Goal: Navigation & Orientation: Find specific page/section

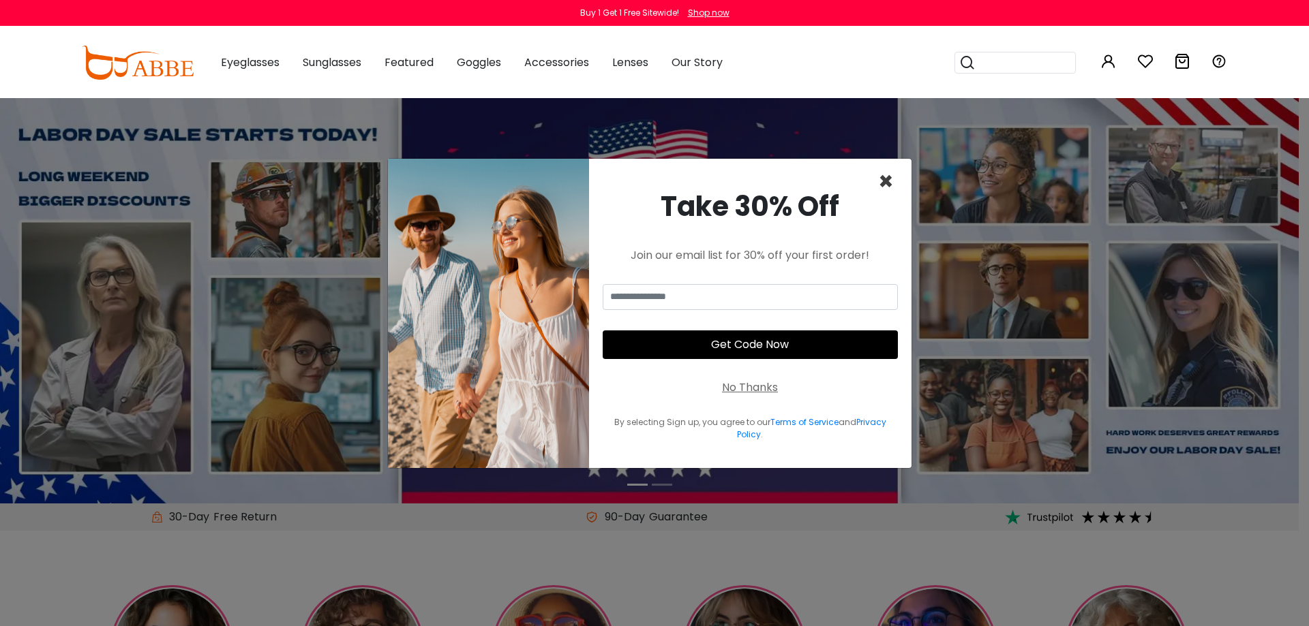
click at [885, 179] on span "×" at bounding box center [886, 181] width 16 height 35
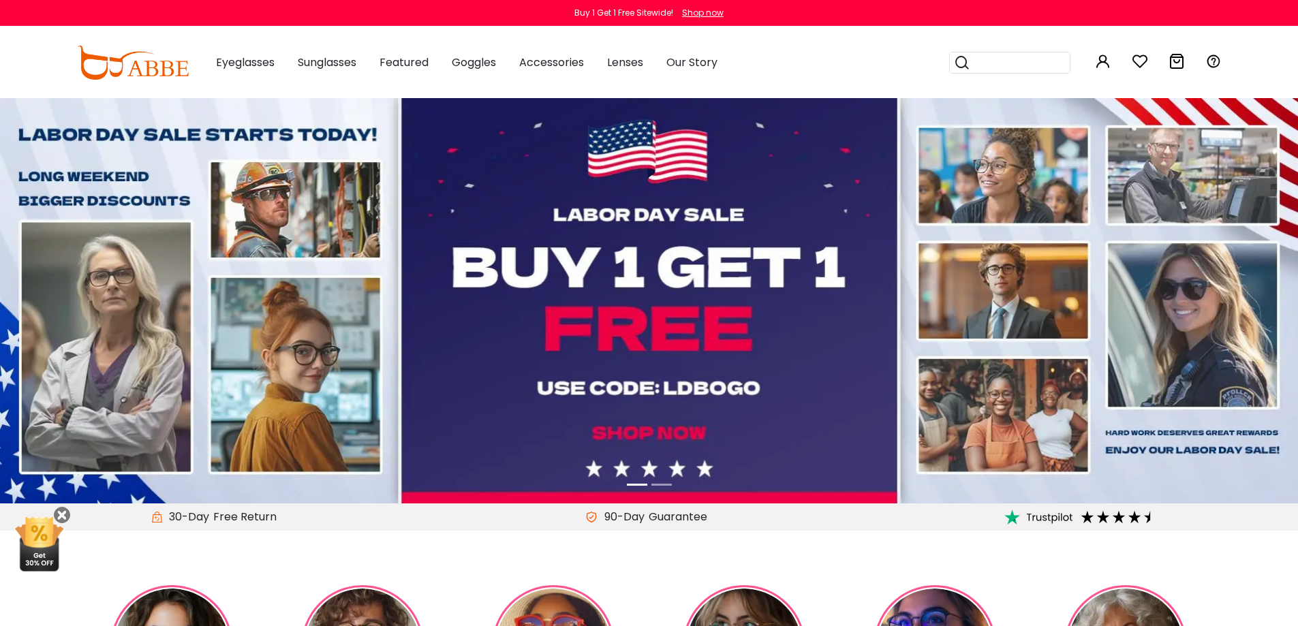
click at [170, 70] on img at bounding box center [133, 63] width 112 height 34
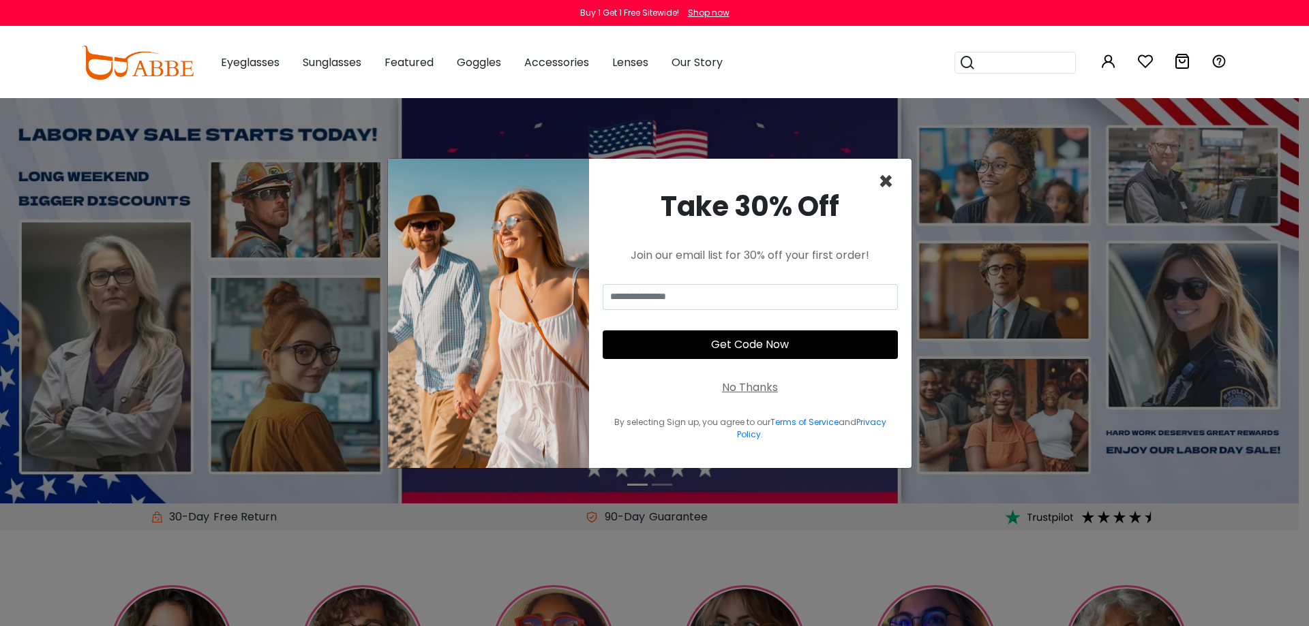
click at [889, 183] on span "×" at bounding box center [886, 181] width 16 height 35
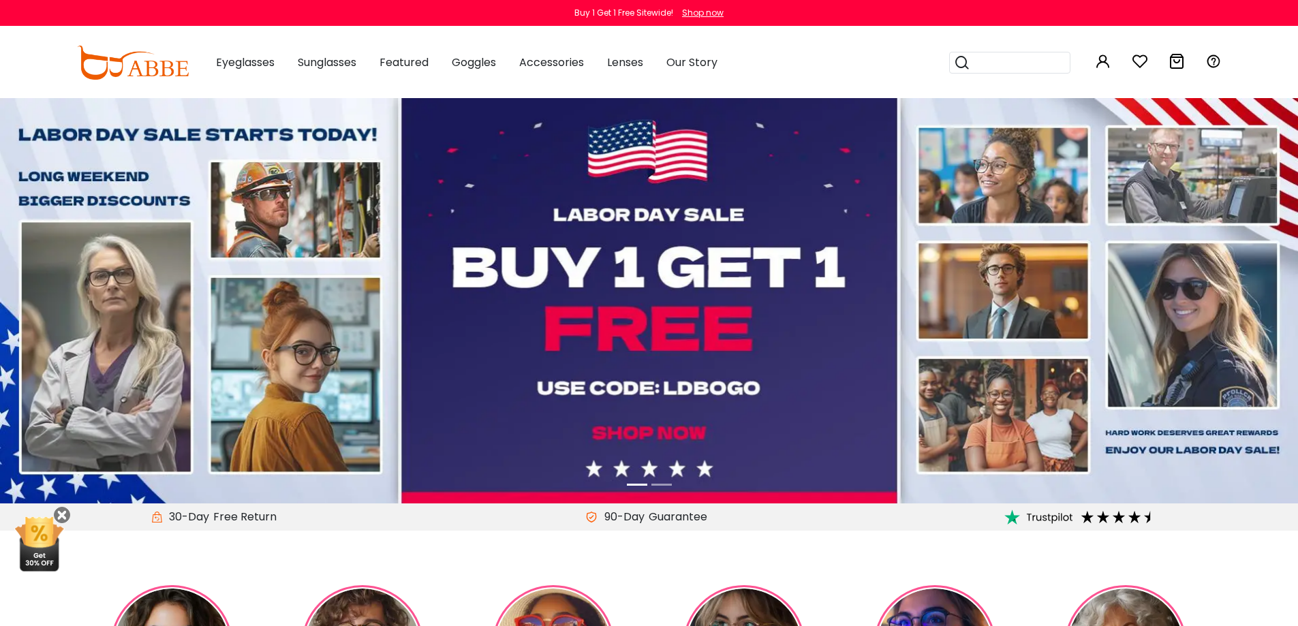
click at [600, 385] on img at bounding box center [649, 301] width 1298 height 406
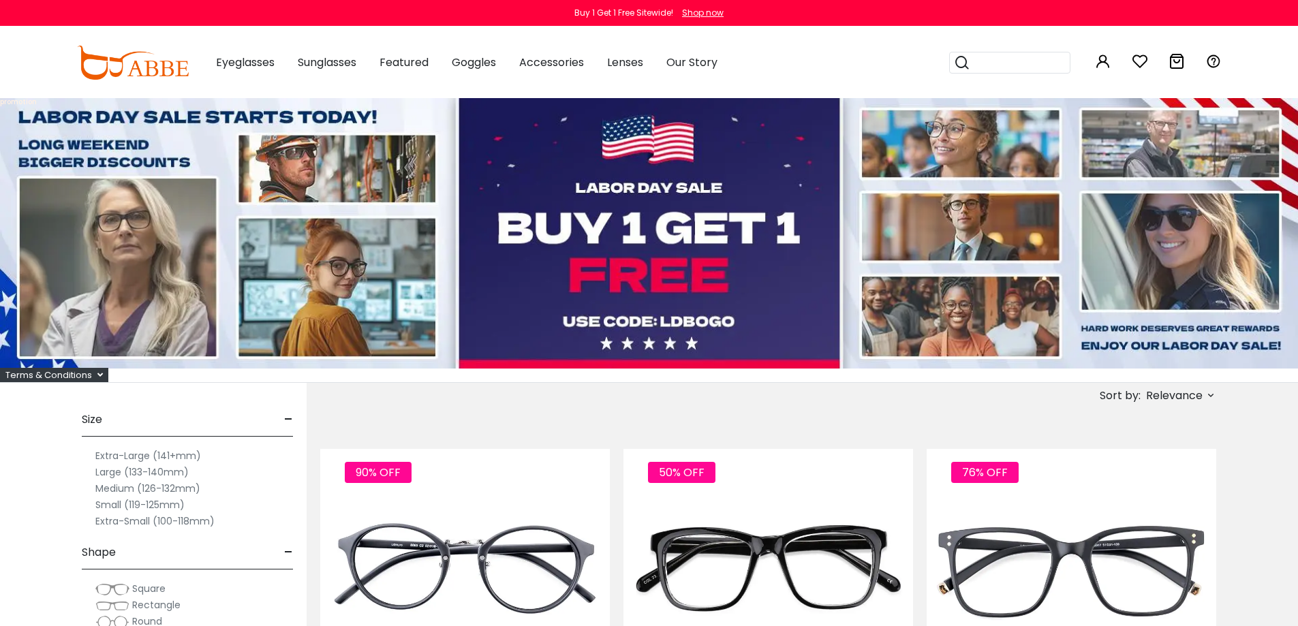
click at [98, 377] on icon at bounding box center [99, 375] width 5 height 9
